Goal: Navigation & Orientation: Go to known website

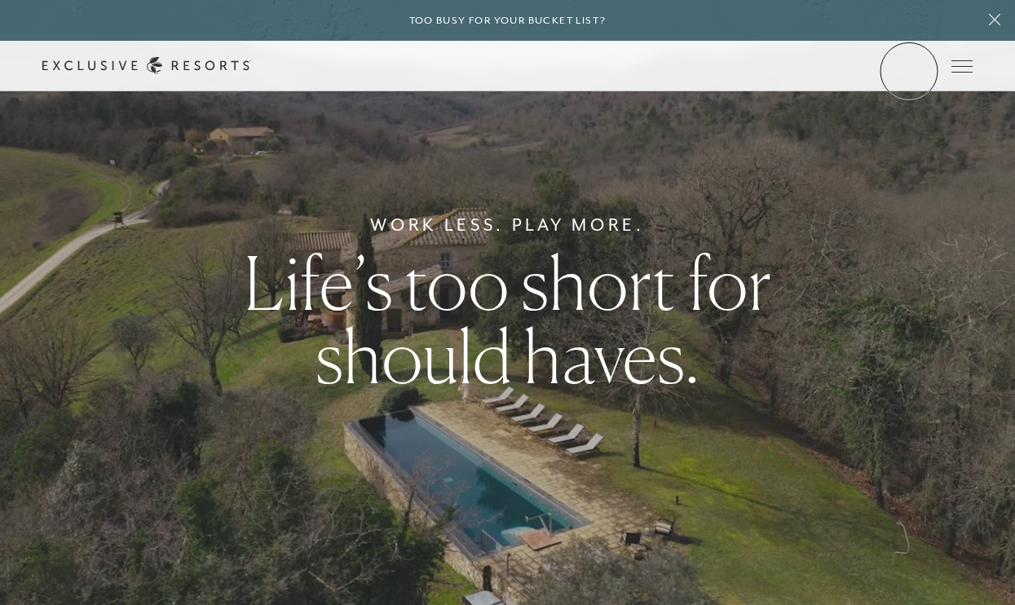
click at [0, 0] on link "Member Login" at bounding box center [0, 0] width 0 height 0
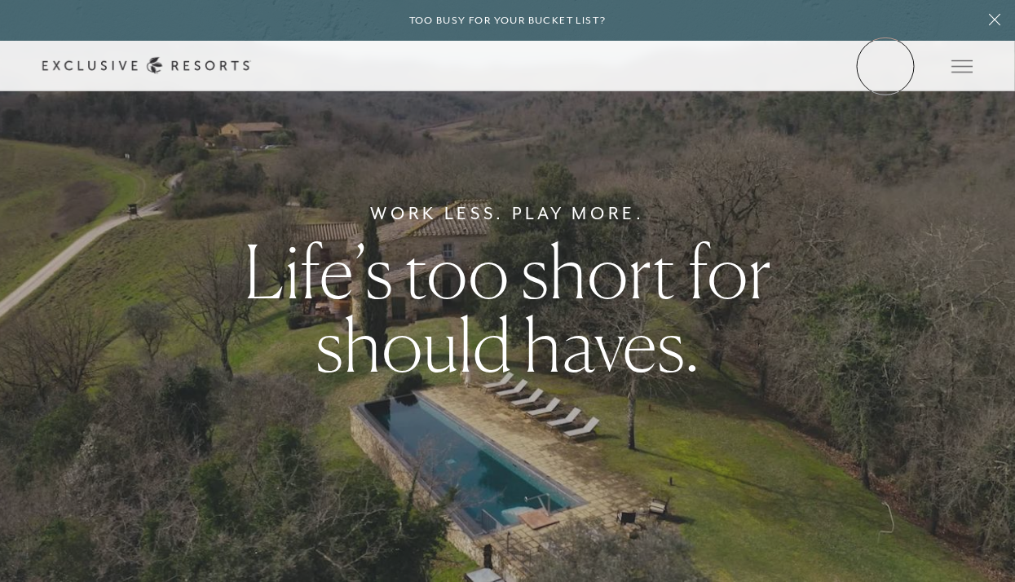
click at [0, 0] on link "Member Login" at bounding box center [0, 0] width 0 height 0
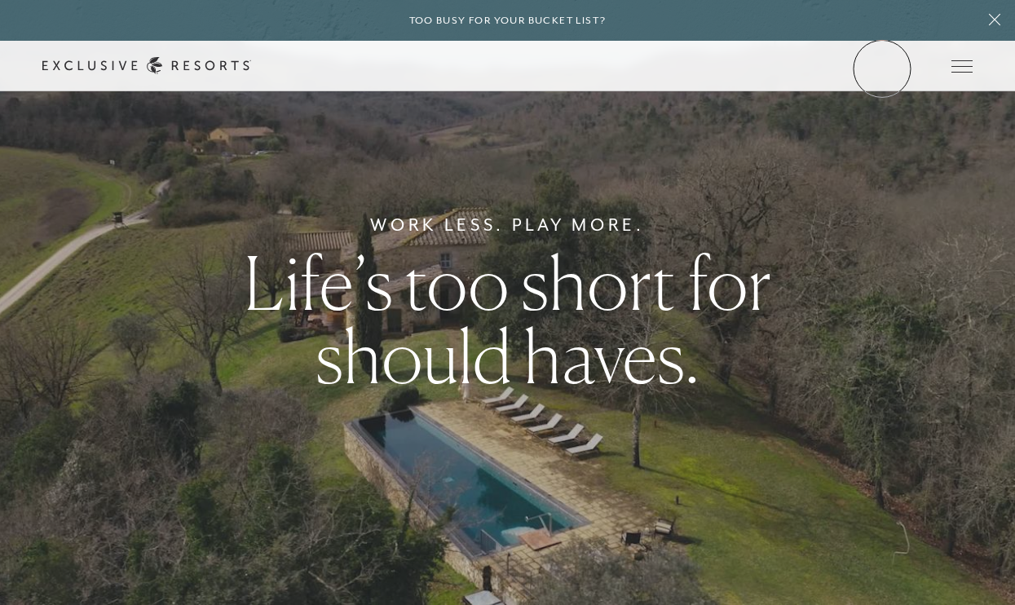
click at [0, 0] on link "Member Login" at bounding box center [0, 0] width 0 height 0
